Goal: Task Accomplishment & Management: Manage account settings

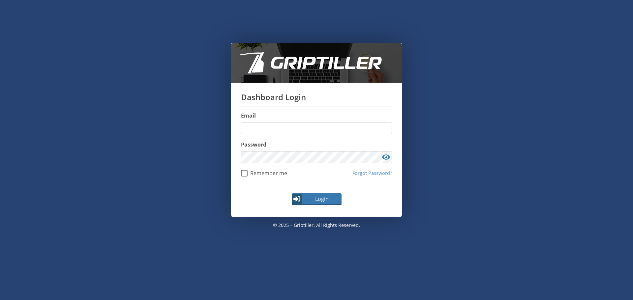
type input "**********"
click at [316, 197] on span "Login" at bounding box center [321, 199] width 38 height 8
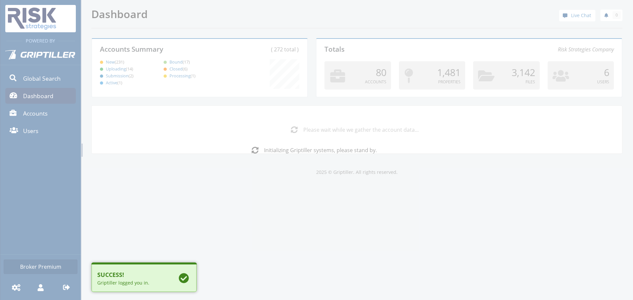
scroll to position [58, 213]
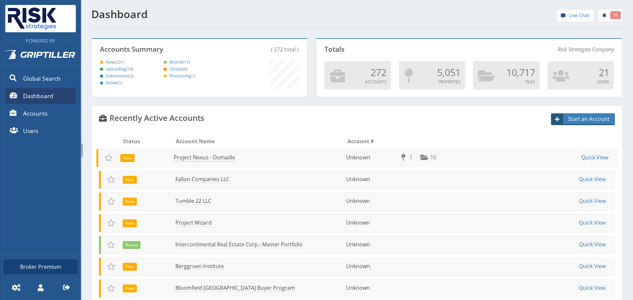
click at [232, 156] on link "Project Nexus - Domaille" at bounding box center [205, 158] width 62 height 8
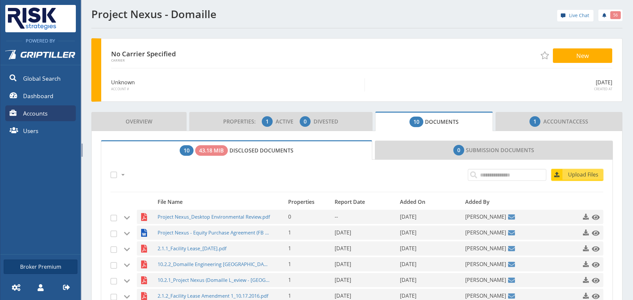
click at [584, 174] on span "Upload Files" at bounding box center [583, 175] width 40 height 8
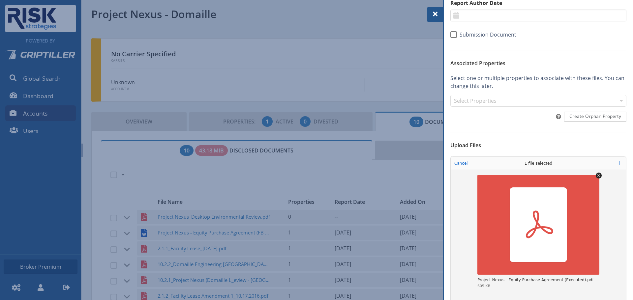
scroll to position [92, 0]
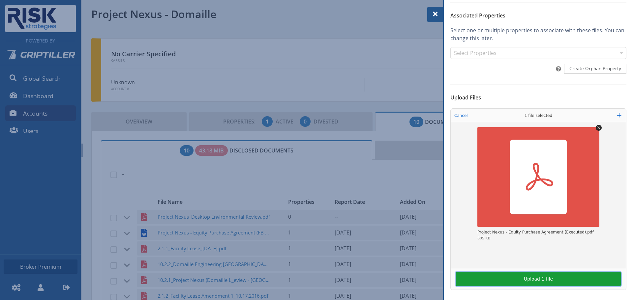
click at [548, 280] on button "Upload 1 file" at bounding box center [538, 279] width 165 height 14
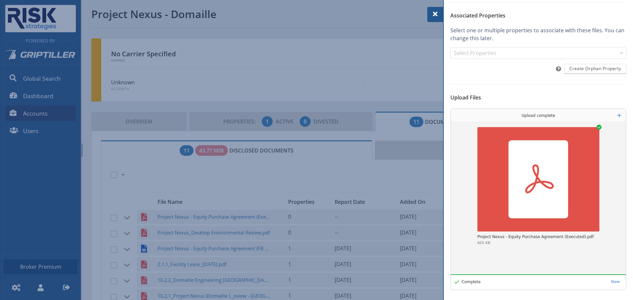
drag, startPoint x: 609, startPoint y: 98, endPoint x: 608, endPoint y: 88, distance: 10.0
click at [609, 98] on h6 "Upload Files" at bounding box center [538, 98] width 176 height 6
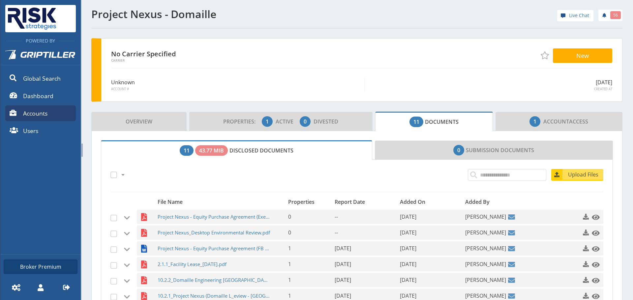
click at [307, 181] on div "Upload Files" at bounding box center [457, 176] width 300 height 23
click at [209, 248] on span "Project Nexus - Equity Purchase Agreement (FB Draft 9.12).docx" at bounding box center [213, 249] width 113 height 14
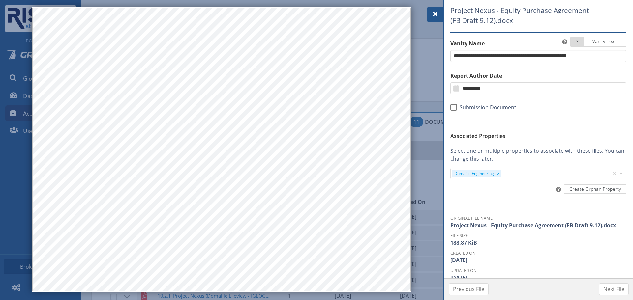
click at [437, 16] on span at bounding box center [435, 14] width 8 height 8
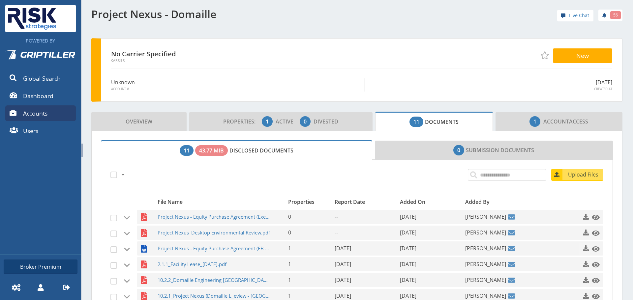
click at [582, 249] on span "button" at bounding box center [585, 248] width 7 height 7
